Goal: Task Accomplishment & Management: Manage account settings

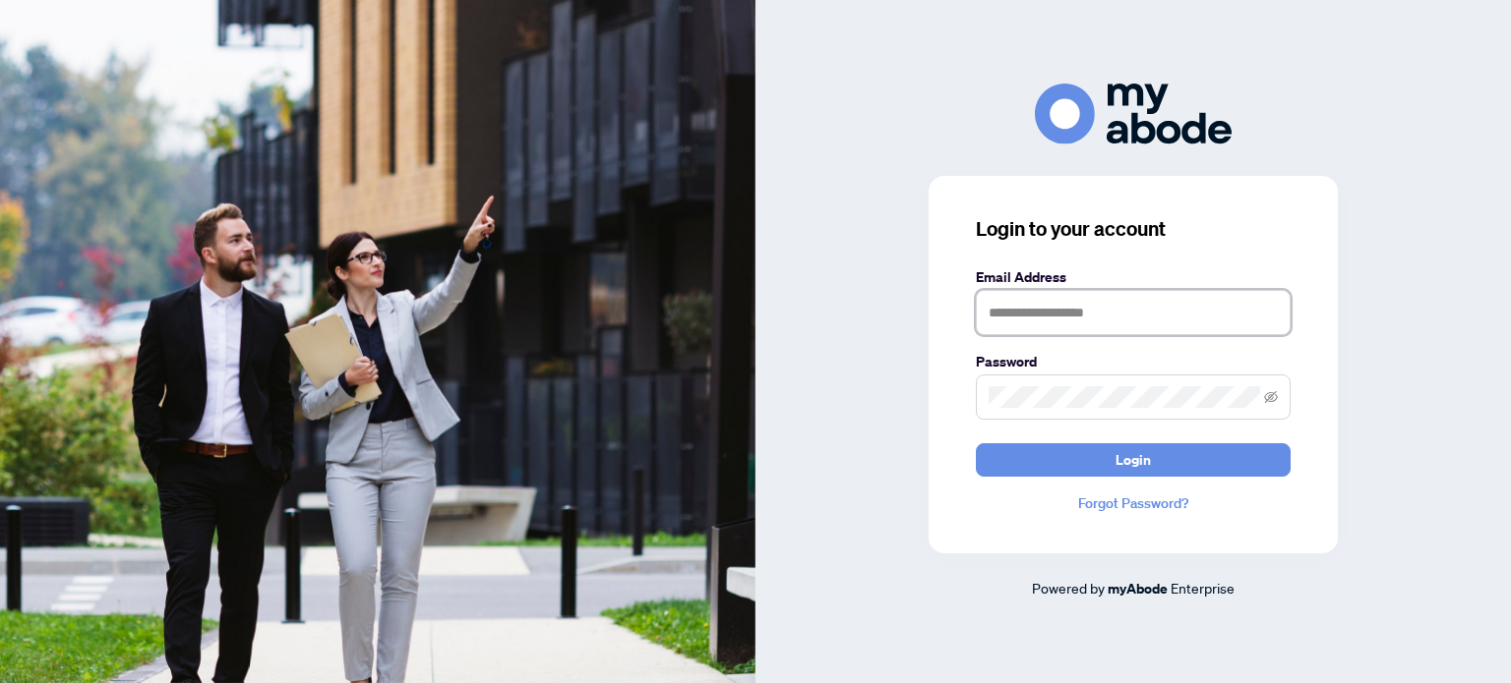
click at [1064, 328] on input "text" at bounding box center [1133, 312] width 315 height 45
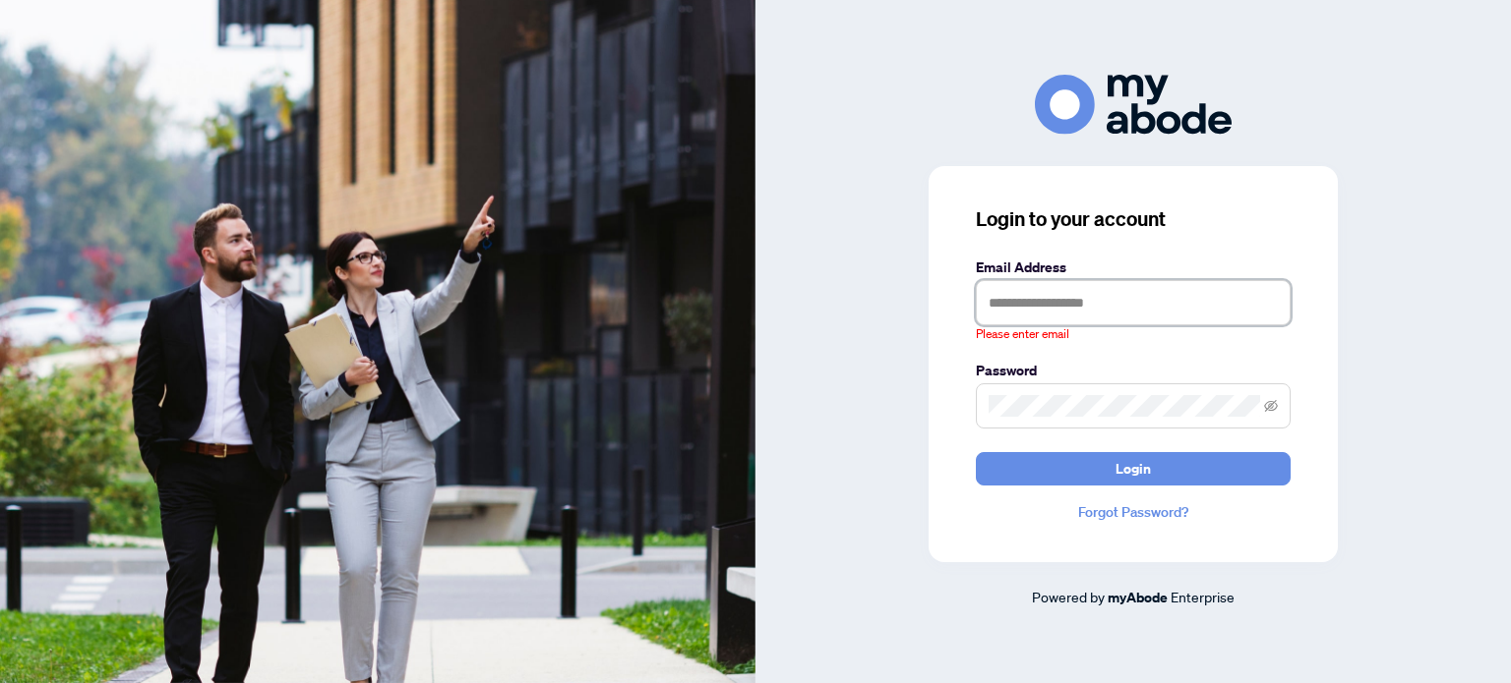
type input "**********"
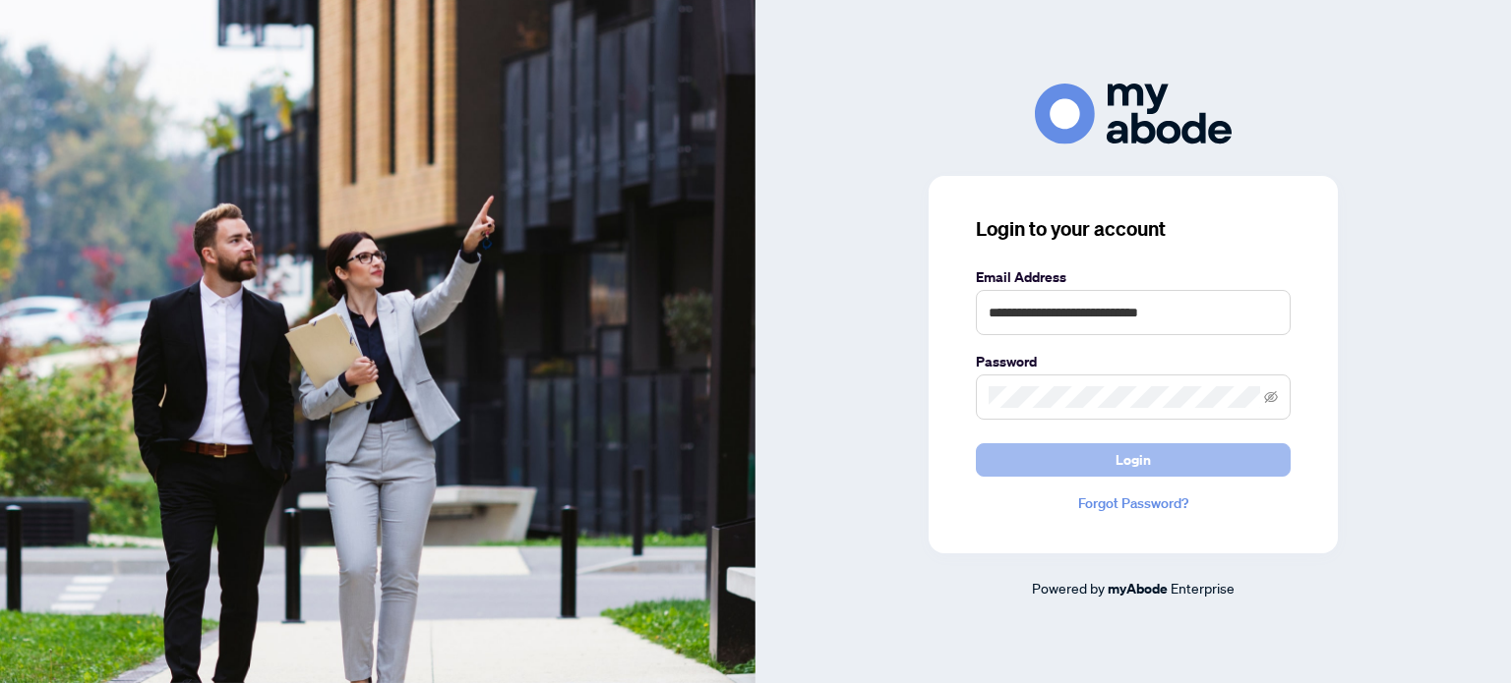
click at [1087, 454] on button "Login" at bounding box center [1133, 460] width 315 height 33
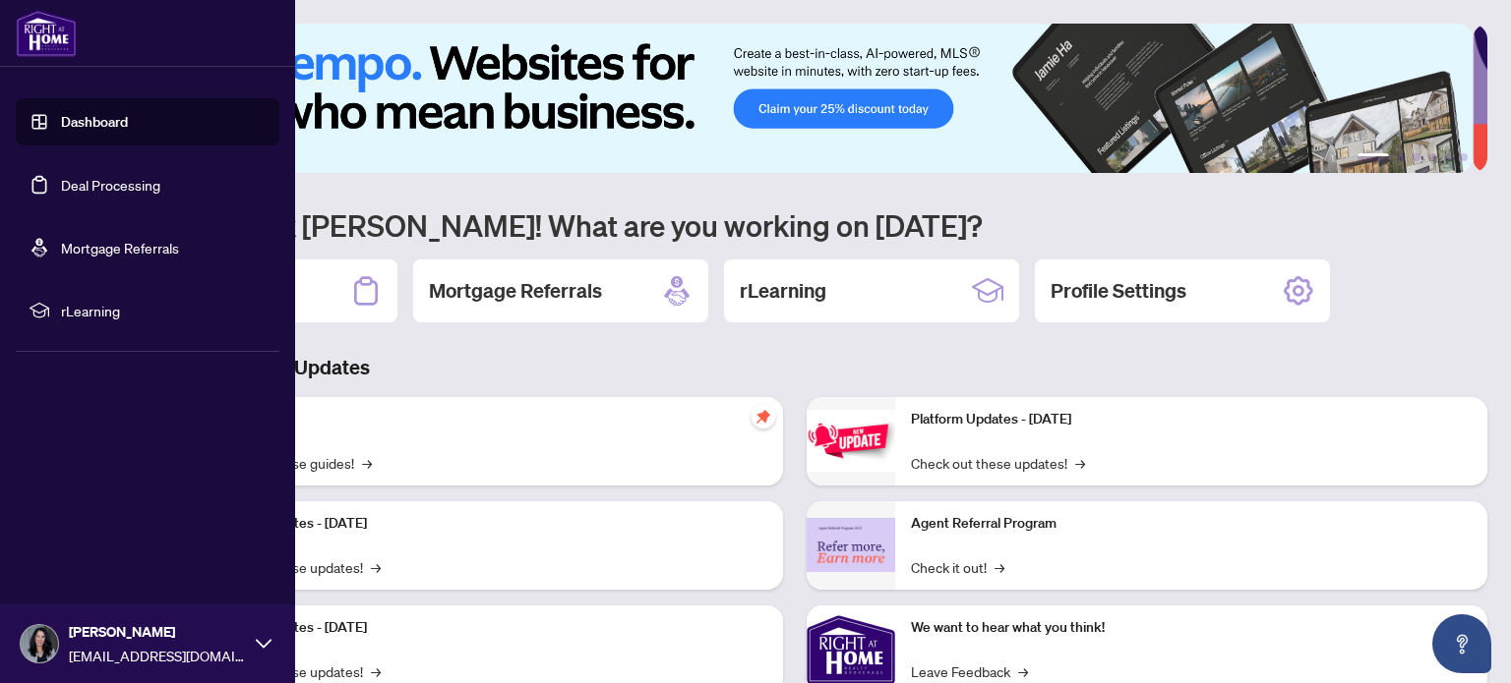
click at [92, 192] on link "Deal Processing" at bounding box center [110, 185] width 99 height 18
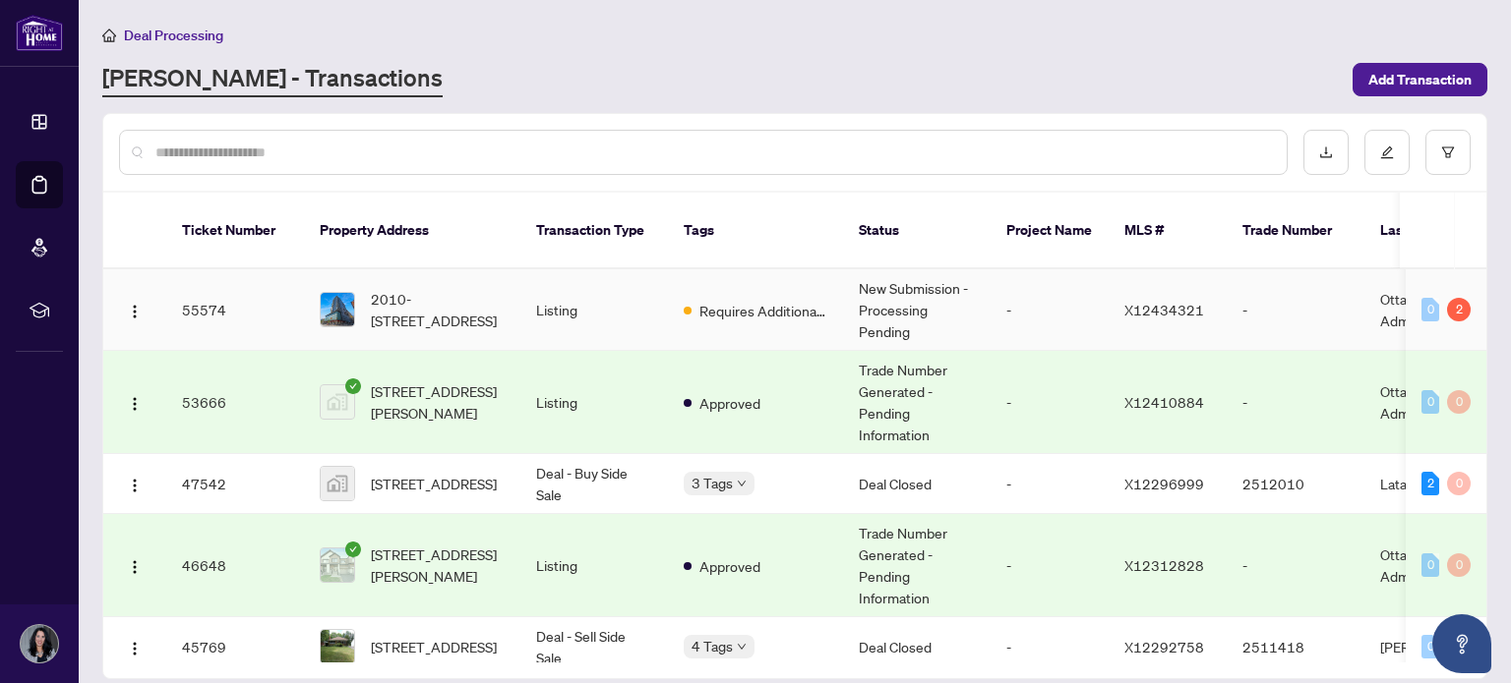
click at [924, 286] on td "New Submission - Processing Pending" at bounding box center [917, 310] width 148 height 82
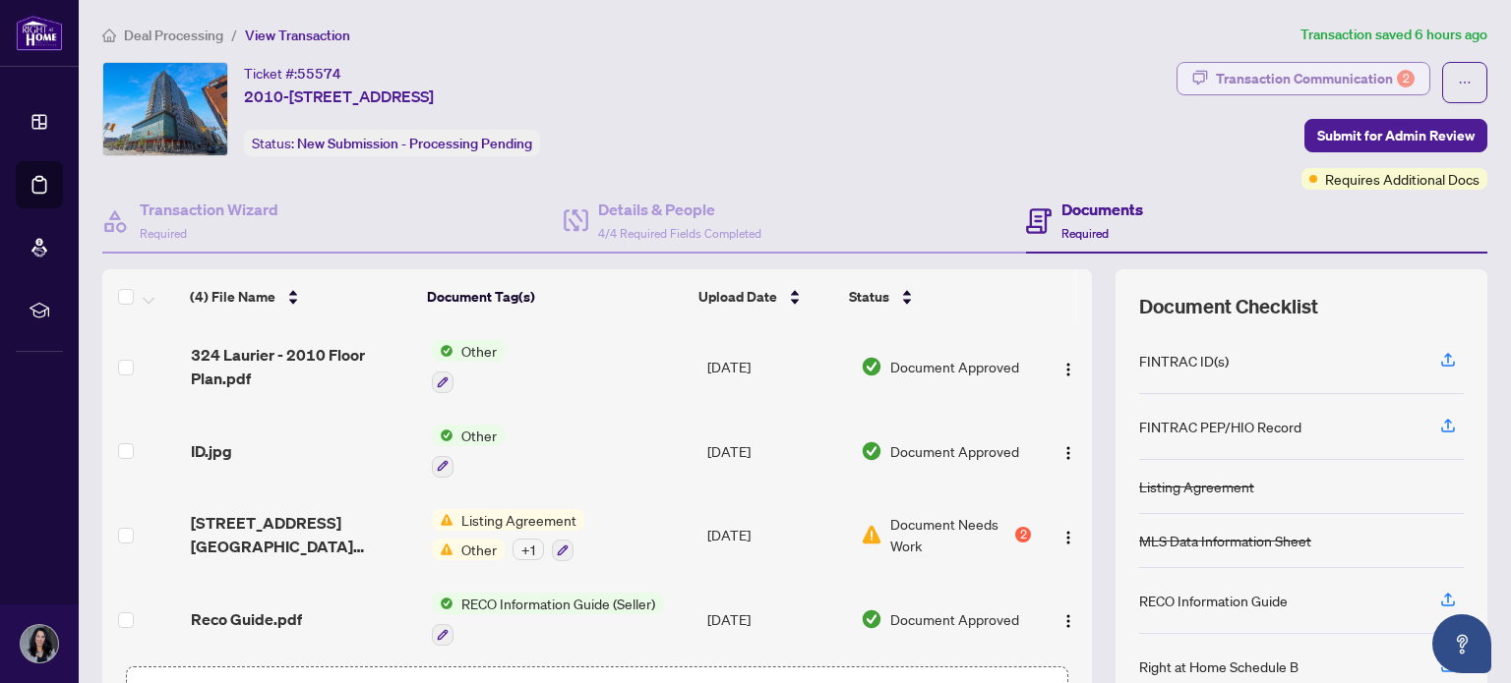
click at [1252, 74] on div "Transaction Communication 2" at bounding box center [1315, 78] width 199 height 31
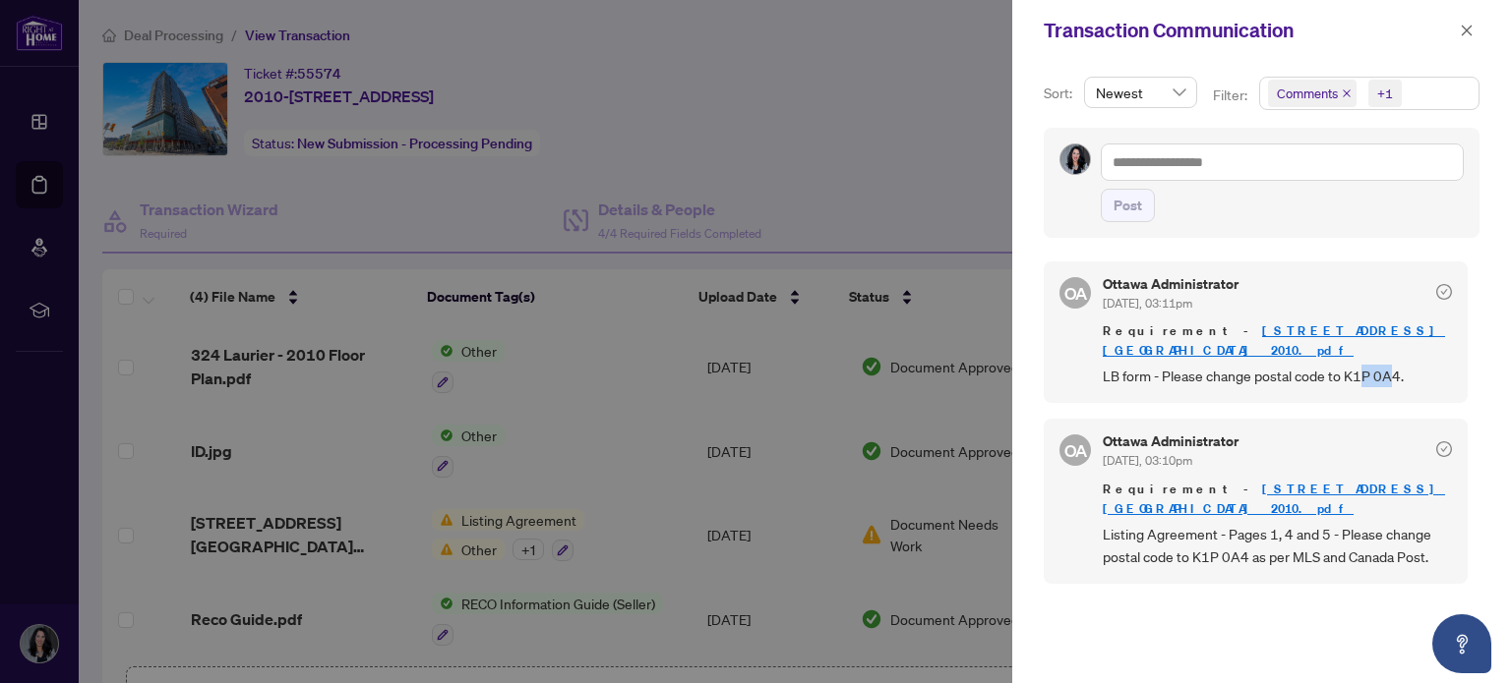
drag, startPoint x: 1393, startPoint y: 353, endPoint x: 1358, endPoint y: 358, distance: 34.8
click at [1358, 365] on span "LB form - Please change postal code to K1P 0A4." at bounding box center [1276, 376] width 349 height 23
drag, startPoint x: 1398, startPoint y: 354, endPoint x: 1341, endPoint y: 363, distance: 57.7
click at [1341, 365] on span "LB form - Please change postal code to K1P 0A4." at bounding box center [1276, 376] width 349 height 23
copy span "K1P 0A4"
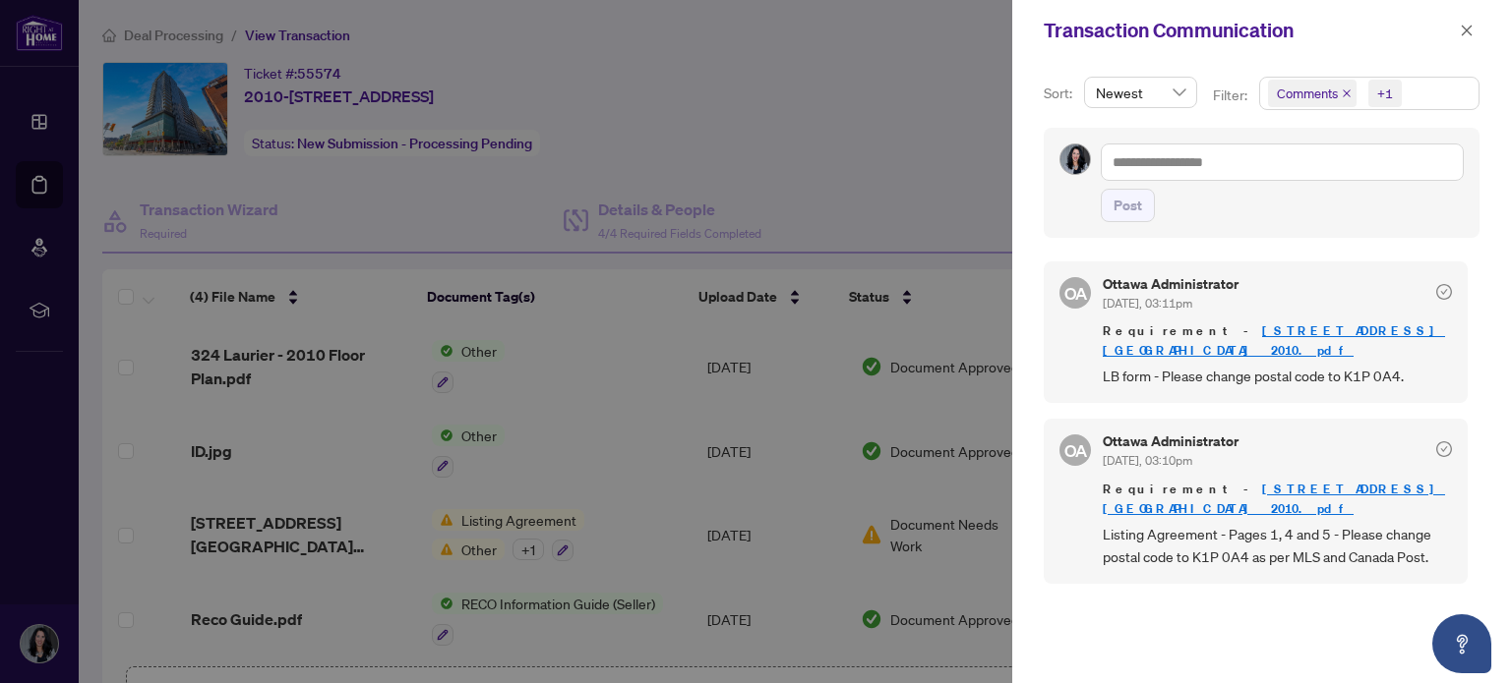
click at [516, 510] on div at bounding box center [755, 341] width 1511 height 683
click at [936, 195] on div at bounding box center [755, 341] width 1511 height 683
click at [1472, 31] on icon "close" at bounding box center [1466, 31] width 14 height 14
